Goal: Task Accomplishment & Management: Manage account settings

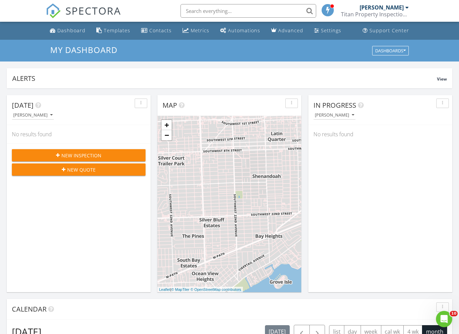
click at [92, 272] on div "Today Pedro Valdes No results found New Inspection New Quote" at bounding box center [79, 193] width 144 height 197
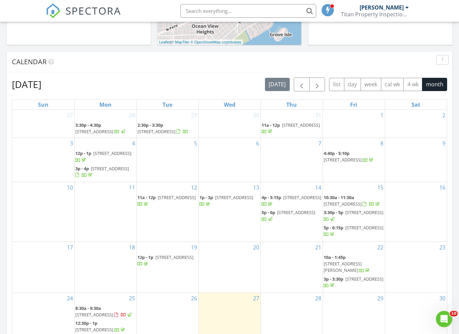
scroll to position [346, 0]
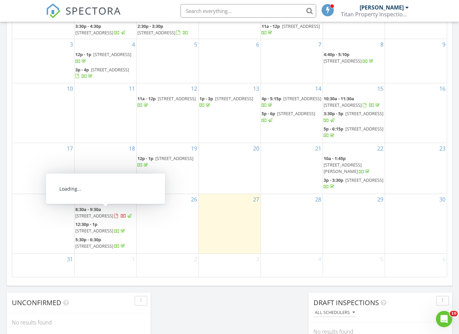
click at [103, 215] on span "7715 SW 86th St, Miami 33143" at bounding box center [94, 215] width 38 height 6
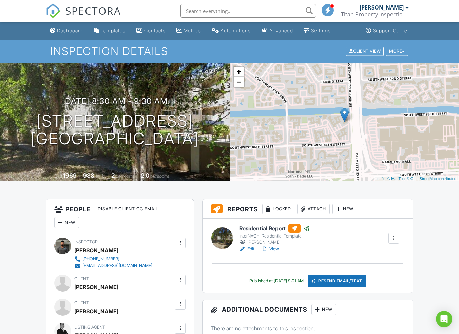
drag, startPoint x: 418, startPoint y: 243, endPoint x: 190, endPoint y: 270, distance: 229.1
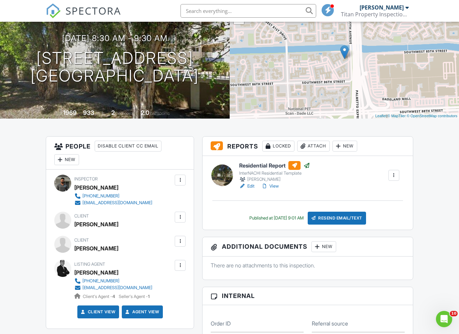
scroll to position [75, 0]
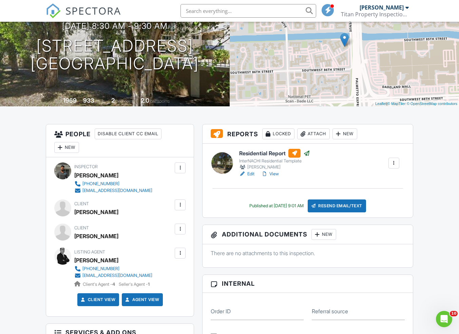
drag, startPoint x: 20, startPoint y: 256, endPoint x: 27, endPoint y: 258, distance: 7.9
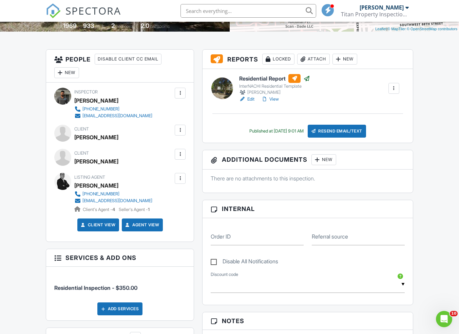
scroll to position [151, 0]
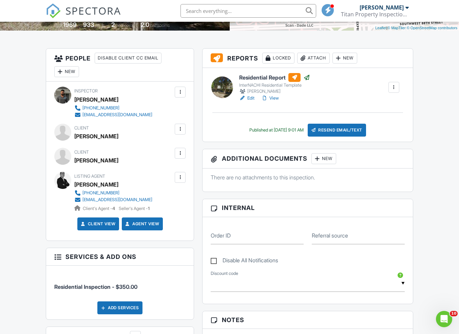
click at [23, 258] on div "Dashboard Templates Contacts Metrics Automations Advanced Settings Support Cent…" at bounding box center [229, 290] width 459 height 838
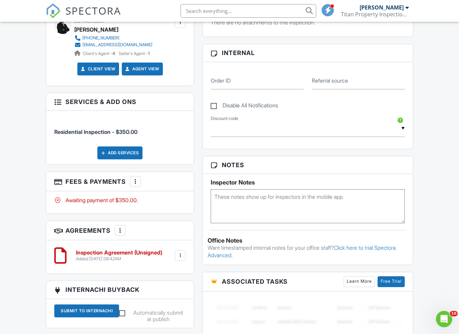
scroll to position [306, 0]
drag, startPoint x: 138, startPoint y: 181, endPoint x: 150, endPoint y: 189, distance: 15.1
click at [138, 181] on div at bounding box center [135, 181] width 7 height 7
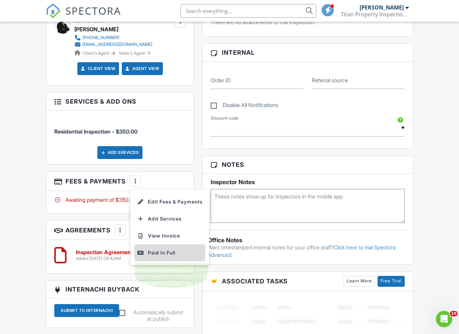
click at [168, 251] on div "Paid In Full" at bounding box center [170, 252] width 66 height 8
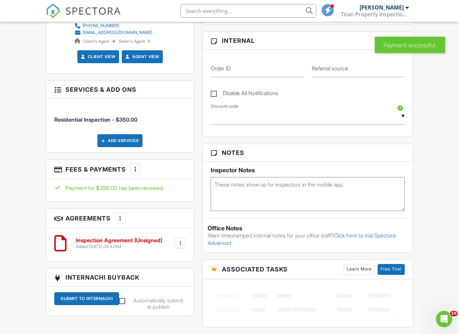
scroll to position [328, 0]
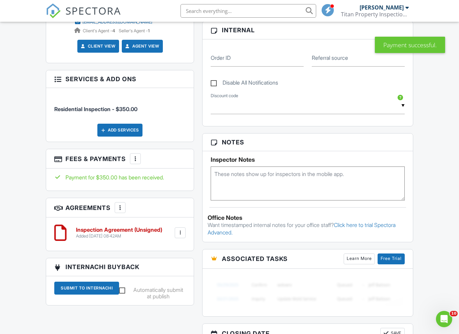
click at [183, 234] on div at bounding box center [180, 232] width 7 height 7
click at [167, 286] on li "Delete" at bounding box center [162, 285] width 39 height 17
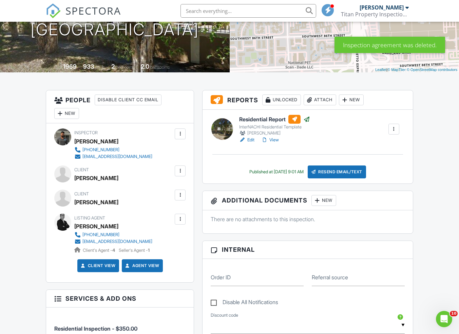
scroll to position [109, 0]
click at [434, 196] on div "Dashboard Templates Contacts Metrics Automations Advanced Settings Support Cent…" at bounding box center [229, 331] width 459 height 838
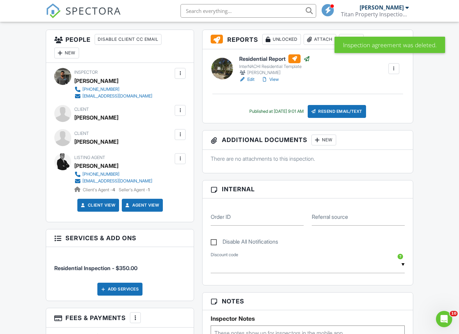
scroll to position [169, 0]
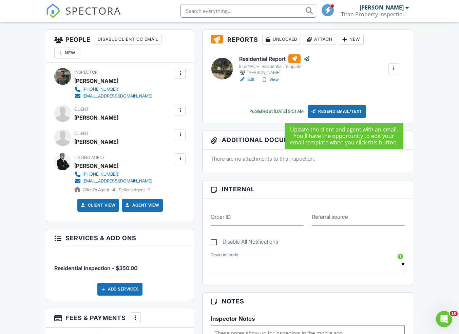
click at [353, 112] on div "Resend Email/Text" at bounding box center [337, 111] width 58 height 13
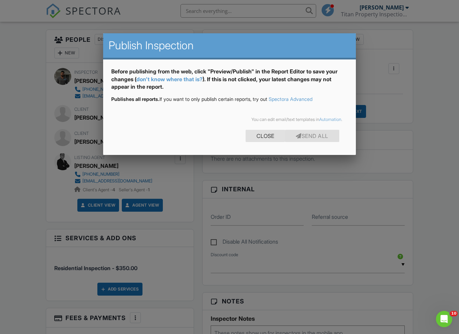
click at [267, 138] on div "Close" at bounding box center [265, 136] width 39 height 12
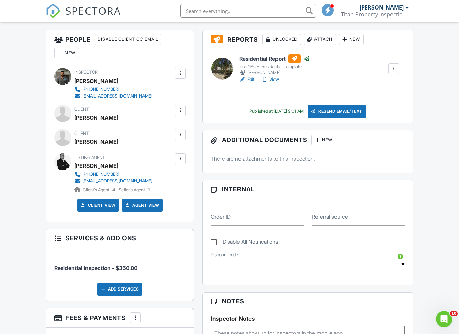
click at [253, 78] on link "Edit" at bounding box center [246, 79] width 15 height 7
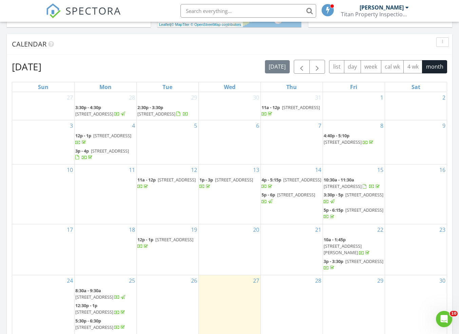
scroll to position [341, 0]
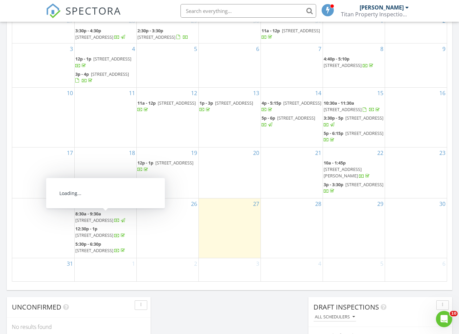
click at [105, 217] on span "[STREET_ADDRESS]" at bounding box center [94, 220] width 38 height 6
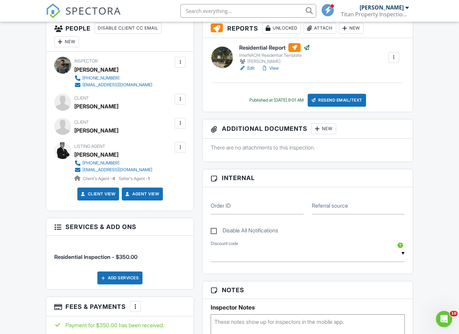
scroll to position [178, 0]
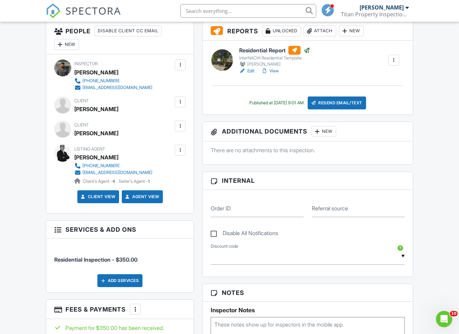
click at [182, 126] on div at bounding box center [180, 126] width 7 height 7
click at [38, 197] on div "Dashboard Templates Contacts Metrics Automations Advanced Settings Support Cent…" at bounding box center [229, 263] width 459 height 838
drag, startPoint x: 438, startPoint y: 265, endPoint x: 443, endPoint y: 261, distance: 6.1
click at [440, 263] on div "Dashboard Templates Contacts Metrics Automations Advanced Settings Support Cent…" at bounding box center [229, 263] width 459 height 838
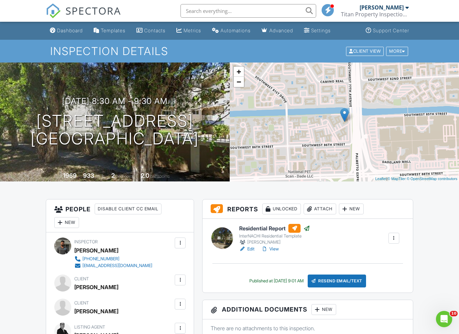
scroll to position [0, 0]
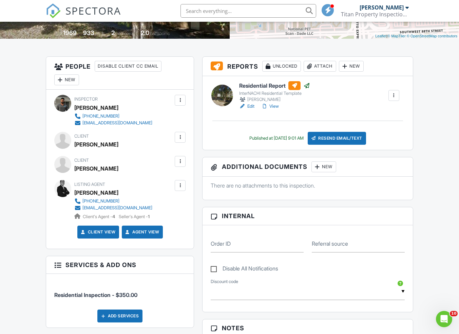
scroll to position [143, 0]
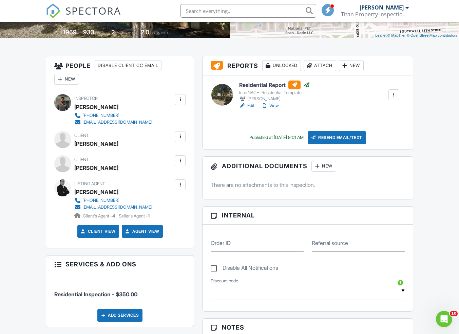
drag, startPoint x: 427, startPoint y: 202, endPoint x: 434, endPoint y: 210, distance: 10.6
click at [428, 202] on div "Dashboard Templates Contacts Metrics Automations Advanced Settings Support Cent…" at bounding box center [229, 297] width 459 height 838
click at [426, 201] on div "Dashboard Templates Contacts Metrics Automations Advanced Settings Support Cent…" at bounding box center [229, 297] width 459 height 838
click at [425, 201] on div "Dashboard Templates Contacts Metrics Automations Advanced Settings Support Cent…" at bounding box center [229, 297] width 459 height 838
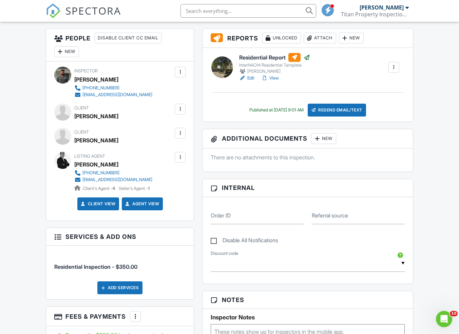
scroll to position [171, 0]
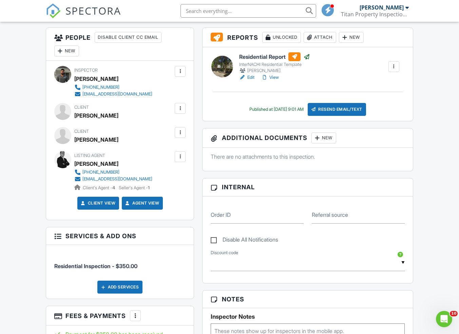
click at [426, 202] on div "Dashboard Templates Contacts Metrics Automations Advanced Settings Support Cent…" at bounding box center [229, 269] width 459 height 838
click at [427, 202] on div "Dashboard Templates Contacts Metrics Automations Advanced Settings Support Cent…" at bounding box center [229, 269] width 459 height 838
click at [440, 201] on div "Dashboard Templates Contacts Metrics Automations Advanced Settings Support Cent…" at bounding box center [229, 269] width 459 height 838
click at [438, 201] on div "Dashboard Templates Contacts Metrics Automations Advanced Settings Support Cent…" at bounding box center [229, 269] width 459 height 838
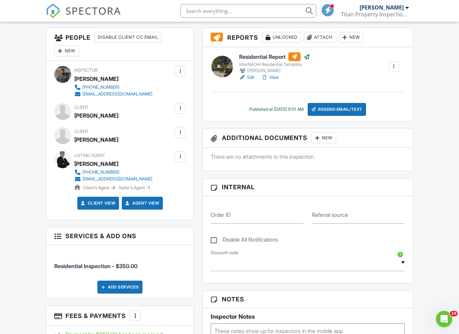
drag, startPoint x: 446, startPoint y: 203, endPoint x: 447, endPoint y: 209, distance: 6.5
click at [446, 203] on div "Dashboard Templates Contacts Metrics Automations Advanced Settings Support Cent…" at bounding box center [229, 269] width 459 height 838
click at [428, 67] on div "Dashboard Templates Contacts Metrics Automations Advanced Settings Support Cent…" at bounding box center [229, 269] width 459 height 838
click at [418, 71] on div "Dashboard Templates Contacts Metrics Automations Advanced Settings Support Cent…" at bounding box center [229, 269] width 459 height 838
click at [418, 72] on div "Dashboard Templates Contacts Metrics Automations Advanced Settings Support Cent…" at bounding box center [229, 269] width 459 height 838
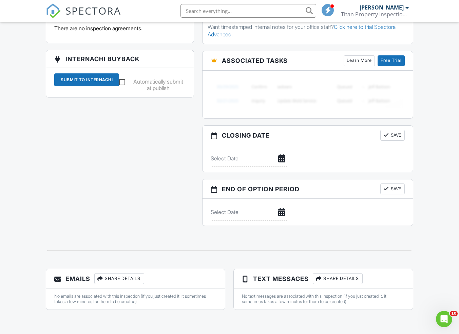
scroll to position [526, 0]
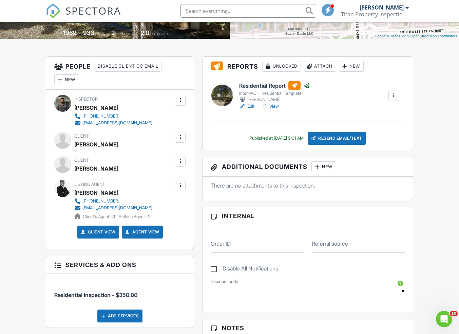
scroll to position [142, 0]
click at [178, 187] on div at bounding box center [180, 185] width 7 height 7
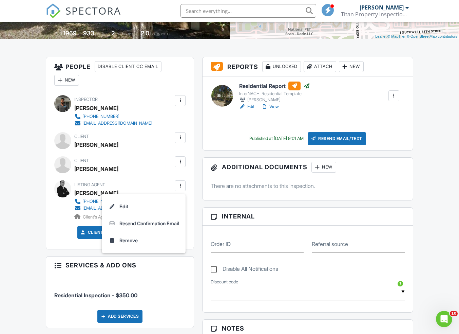
click at [30, 186] on div "Dashboard Templates Contacts Metrics Automations Advanced Settings Support Cent…" at bounding box center [229, 299] width 459 height 838
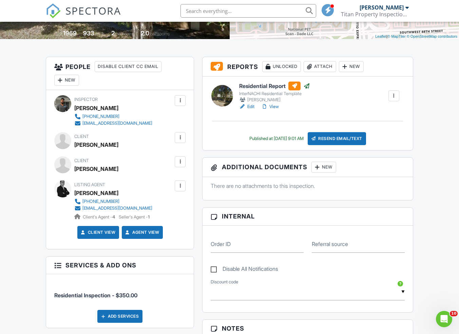
click at [359, 134] on div "Resend Email/Text" at bounding box center [337, 138] width 58 height 13
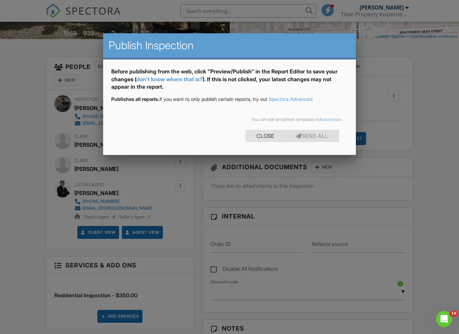
click at [262, 137] on div "Close" at bounding box center [265, 136] width 39 height 12
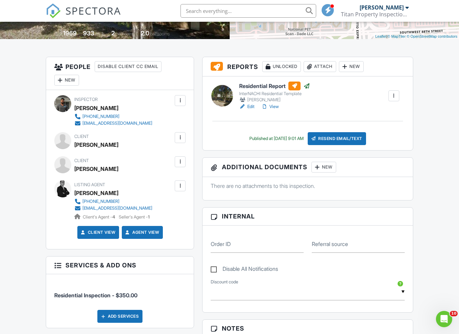
click at [277, 104] on link "View" at bounding box center [270, 106] width 18 height 7
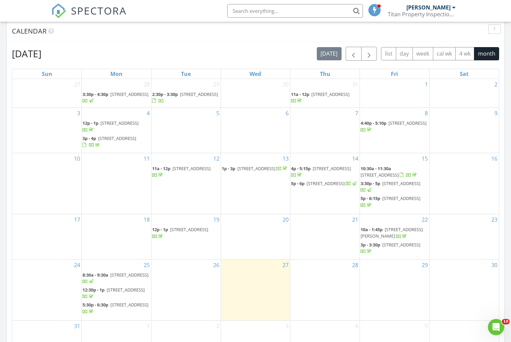
scroll to position [278, 0]
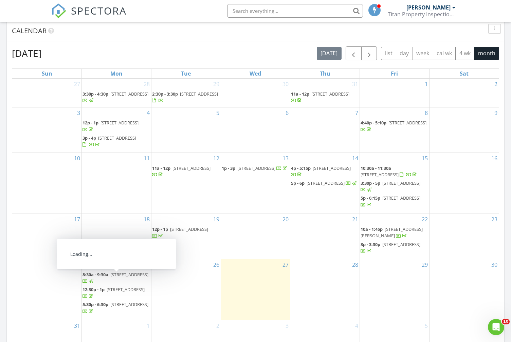
click at [126, 275] on span "[STREET_ADDRESS]" at bounding box center [129, 275] width 38 height 6
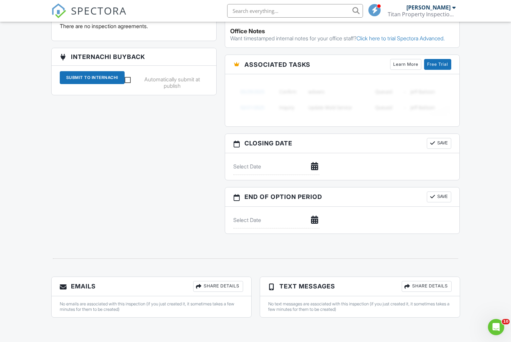
scroll to position [522, 0]
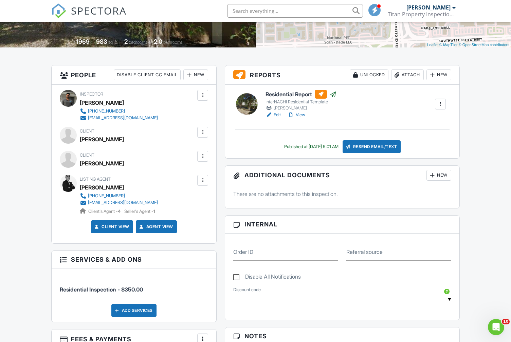
scroll to position [133, 0]
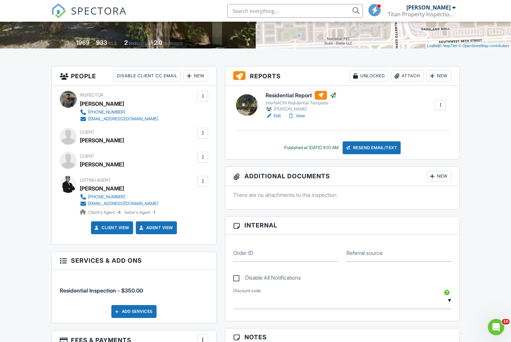
click at [382, 152] on div "Resend Email/Text" at bounding box center [371, 148] width 58 height 13
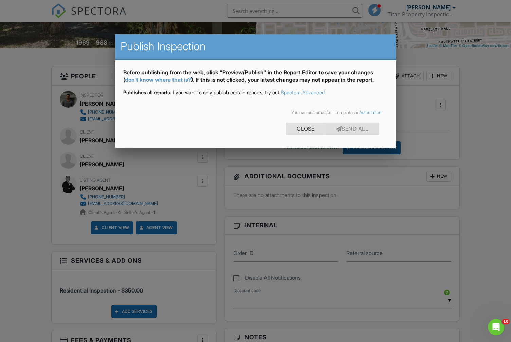
click at [297, 130] on div "Close" at bounding box center [305, 129] width 39 height 12
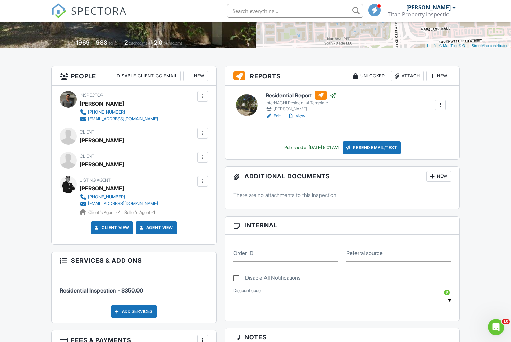
click at [278, 116] on link "Edit" at bounding box center [272, 116] width 15 height 7
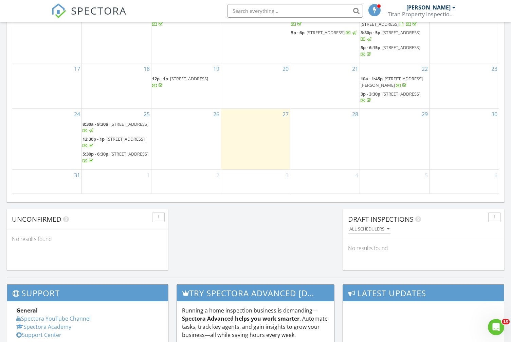
scroll to position [429, 0]
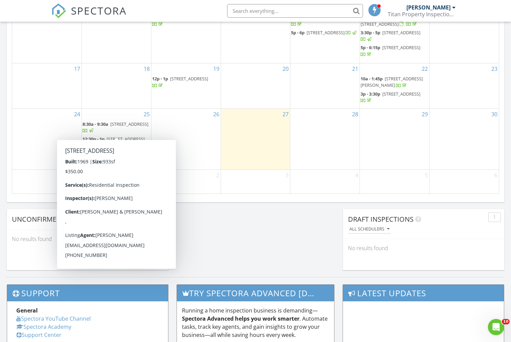
click at [110, 127] on span "7715 SW 86th St, Miami 33143" at bounding box center [129, 124] width 38 height 6
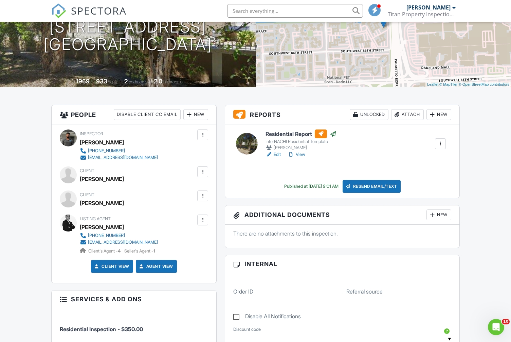
click at [202, 172] on div at bounding box center [202, 172] width 7 height 7
click at [198, 193] on li "Edit" at bounding box center [191, 192] width 25 height 17
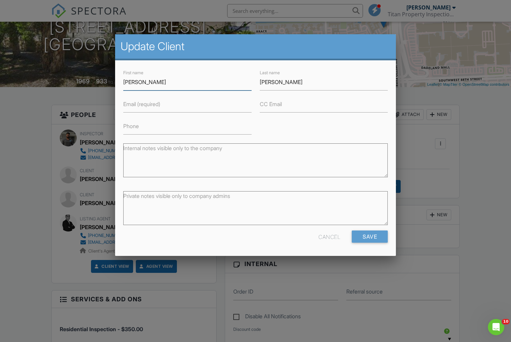
drag, startPoint x: 142, startPoint y: 84, endPoint x: 77, endPoint y: 81, distance: 65.2
click at [77, 81] on body "SPECTORA Pedro Valdes Titan Property Inspections, inc Role: Inspector Change Ro…" at bounding box center [255, 334] width 511 height 857
drag, startPoint x: 304, startPoint y: 77, endPoint x: 224, endPoint y: 79, distance: 80.5
drag, startPoint x: 326, startPoint y: 245, endPoint x: 331, endPoint y: 241, distance: 5.6
click at [326, 244] on div "Cancel Save" at bounding box center [255, 239] width 273 height 17
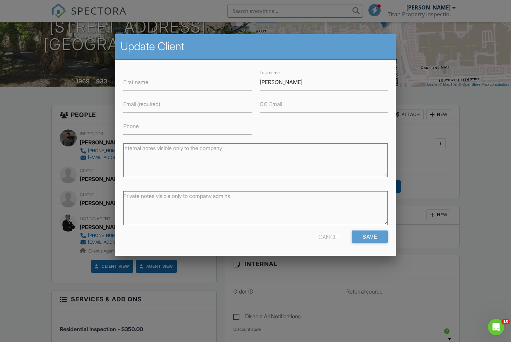
drag, startPoint x: 331, startPoint y: 240, endPoint x: 333, endPoint y: 246, distance: 7.0
click at [331, 240] on div "Cancel" at bounding box center [329, 237] width 22 height 12
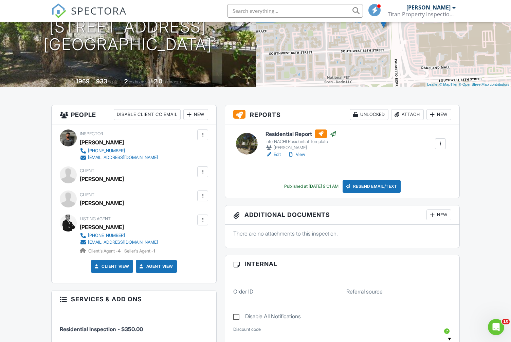
click at [203, 168] on div at bounding box center [202, 172] width 11 height 11
click at [46, 194] on div "Dashboard Templates Contacts Metrics Automations Advanced Settings Support Cent…" at bounding box center [255, 345] width 511 height 835
click at [204, 194] on div at bounding box center [202, 196] width 7 height 7
click at [47, 223] on div "People Disable Client CC Email New Client's Agent Add Another Person Inspector …" at bounding box center [134, 313] width 174 height 417
click at [203, 218] on div at bounding box center [202, 220] width 7 height 7
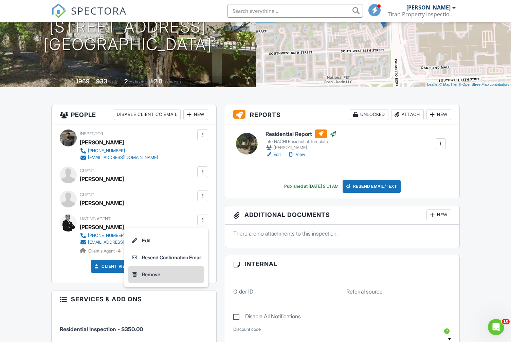
click at [157, 274] on li "Remove" at bounding box center [166, 274] width 76 height 17
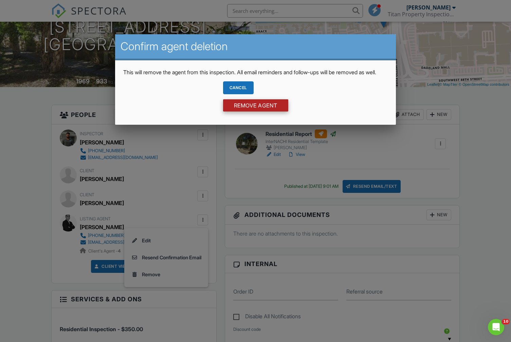
click at [252, 112] on input "Remove Agent" at bounding box center [255, 105] width 65 height 12
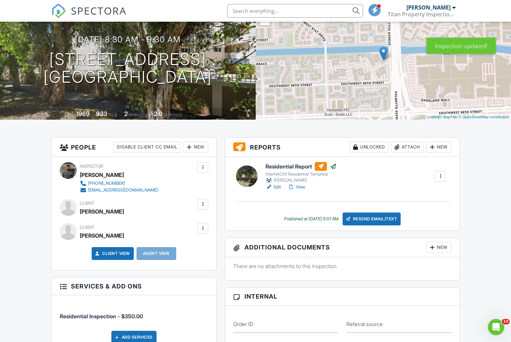
scroll to position [62, 0]
click at [191, 144] on div at bounding box center [189, 147] width 7 height 7
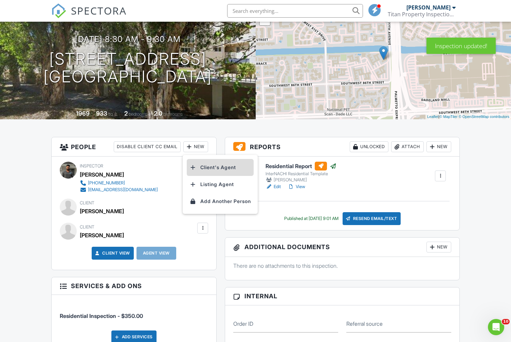
click at [222, 169] on li "Client's Agent" at bounding box center [220, 167] width 67 height 17
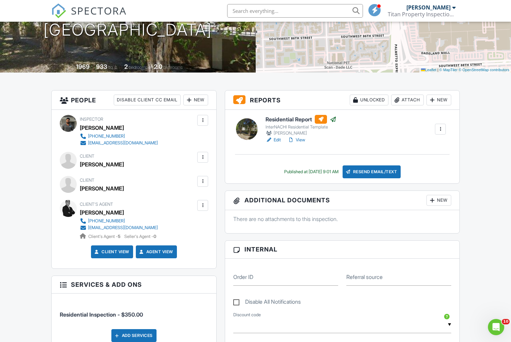
click at [385, 171] on div "Resend Email/Text" at bounding box center [371, 172] width 58 height 13
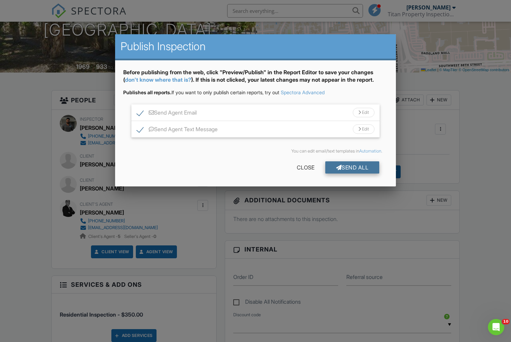
click at [375, 167] on div "Send All" at bounding box center [352, 168] width 54 height 12
